Goal: Task Accomplishment & Management: Use online tool/utility

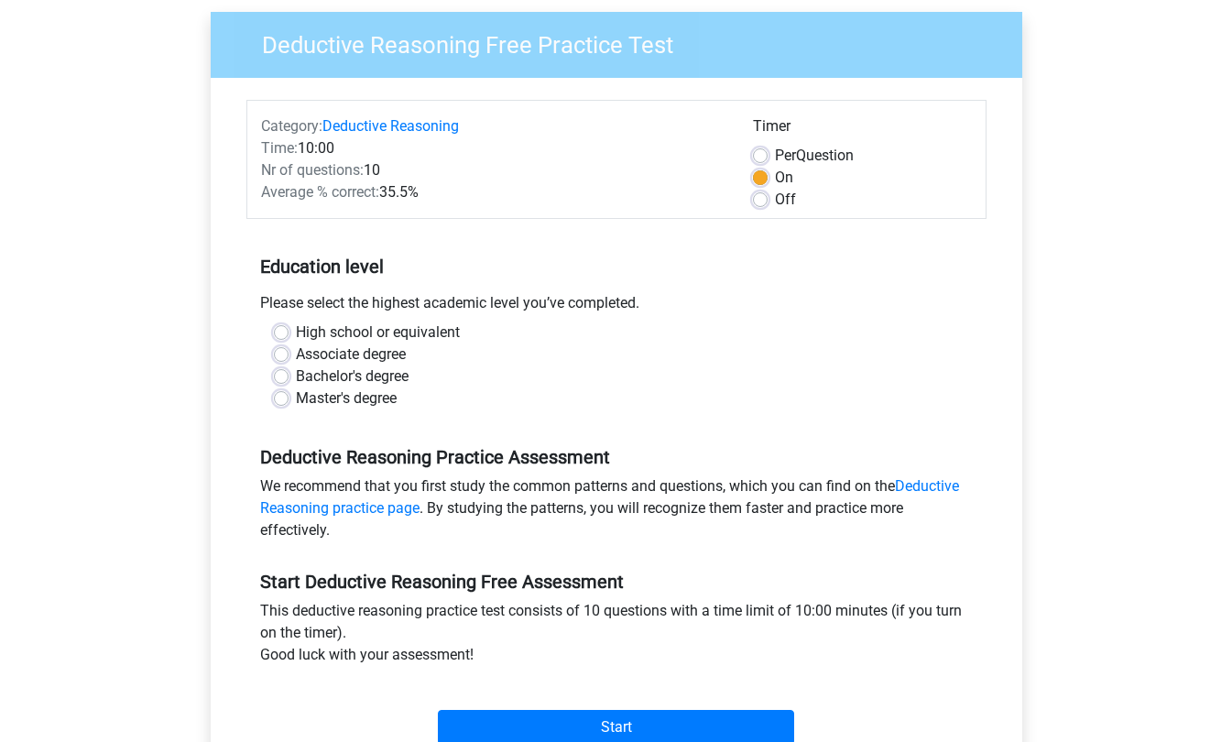
scroll to position [139, 0]
click at [296, 399] on label "Master's degree" at bounding box center [346, 398] width 101 height 22
click at [283, 399] on input "Master's degree" at bounding box center [281, 396] width 15 height 18
radio input "true"
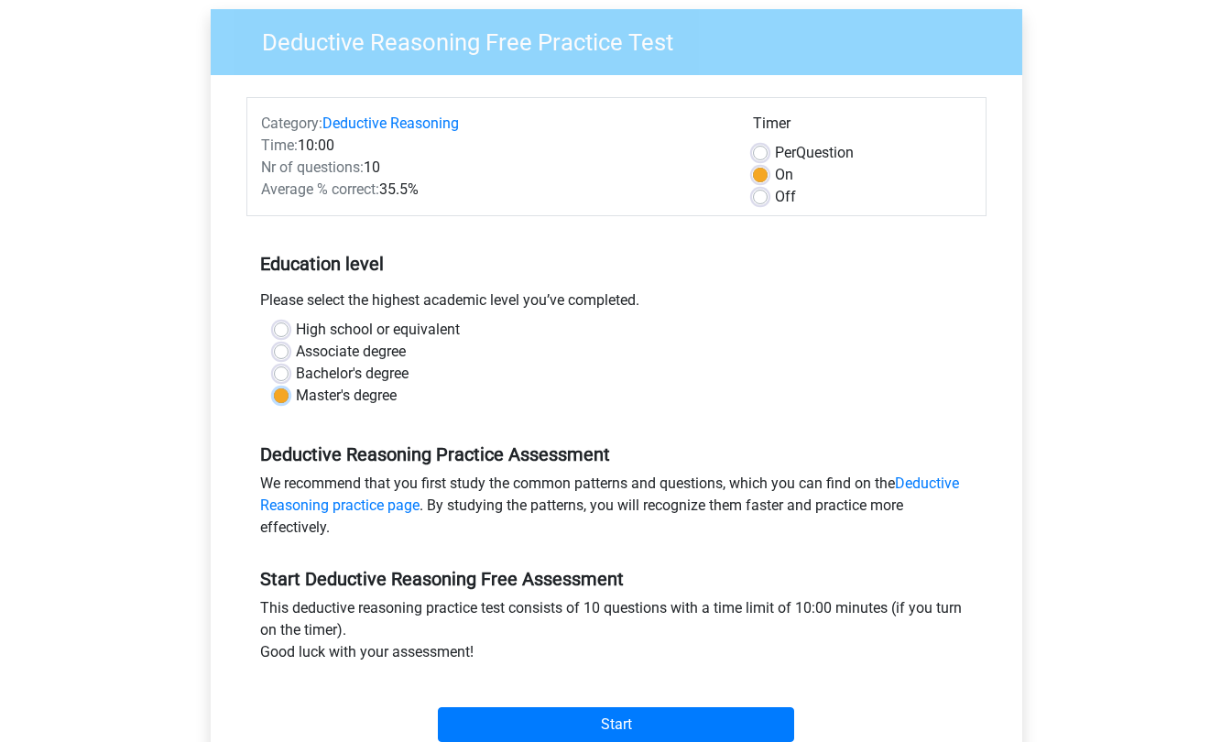
scroll to position [140, 0]
click at [775, 195] on label "Off" at bounding box center [785, 198] width 21 height 22
click at [760, 195] on input "Off" at bounding box center [760, 196] width 15 height 18
radio input "true"
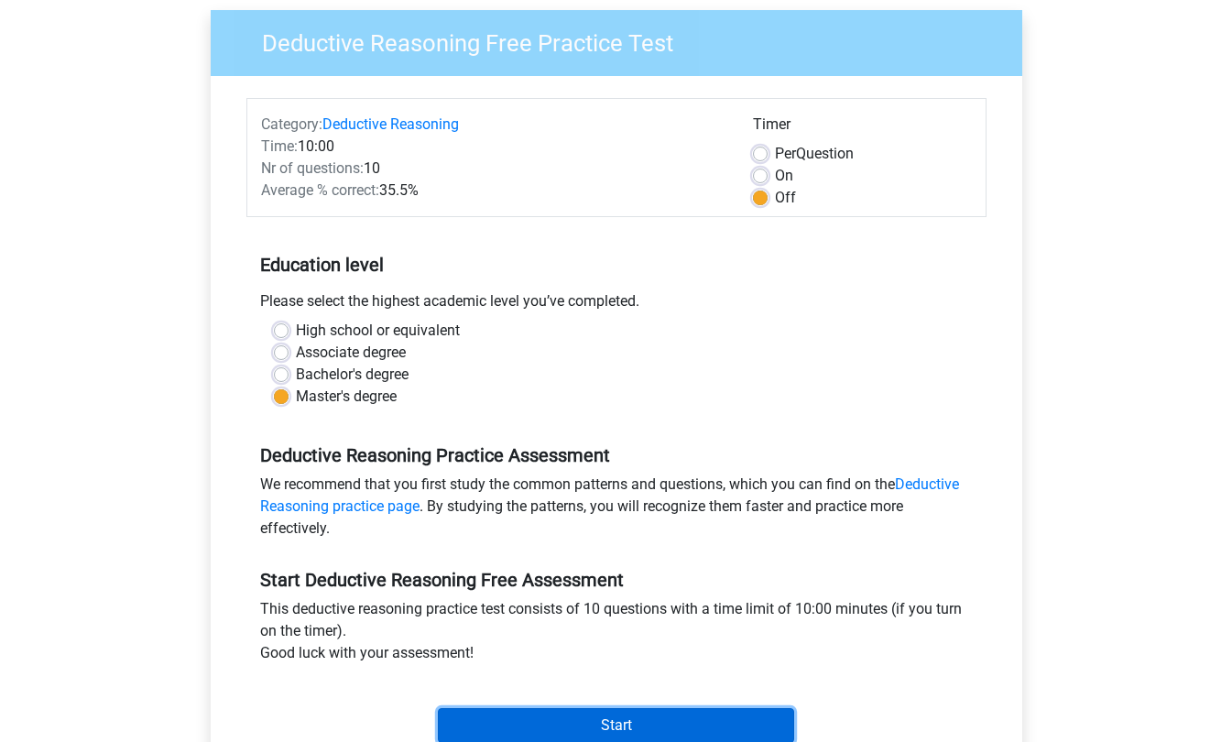
click at [632, 727] on input "Start" at bounding box center [616, 725] width 356 height 35
